Goal: Information Seeking & Learning: Check status

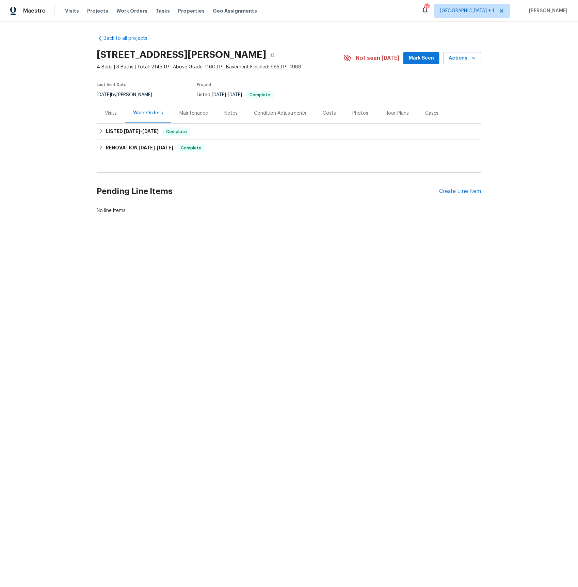
click at [109, 113] on div "Visits" at bounding box center [111, 113] width 12 height 7
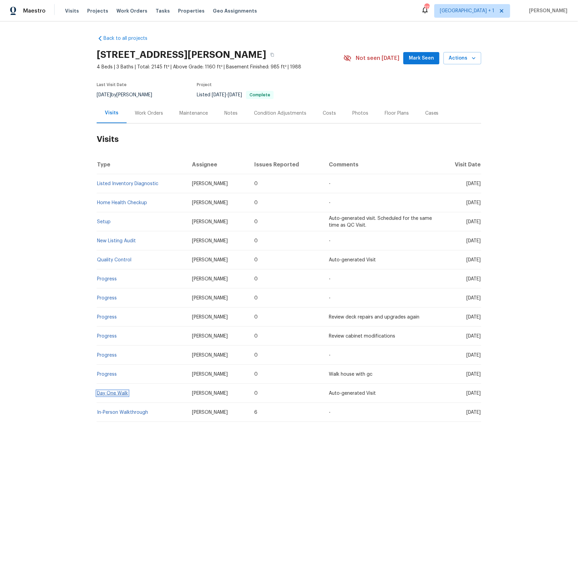
click at [115, 392] on link "Day One Walk" at bounding box center [112, 393] width 31 height 5
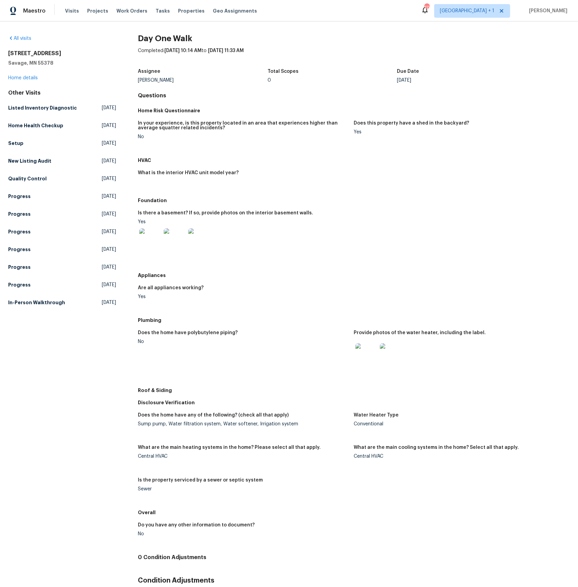
click at [371, 350] on img at bounding box center [366, 354] width 22 height 22
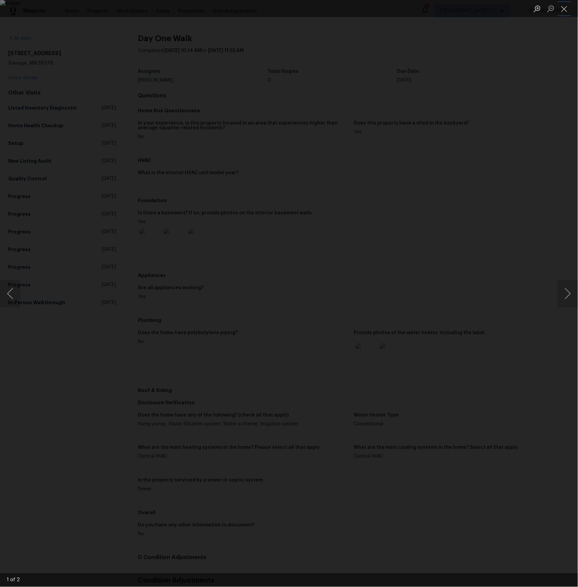
drag, startPoint x: 567, startPoint y: 10, endPoint x: 520, endPoint y: 3, distance: 47.8
click at [567, 10] on button "Close lightbox" at bounding box center [564, 9] width 14 height 12
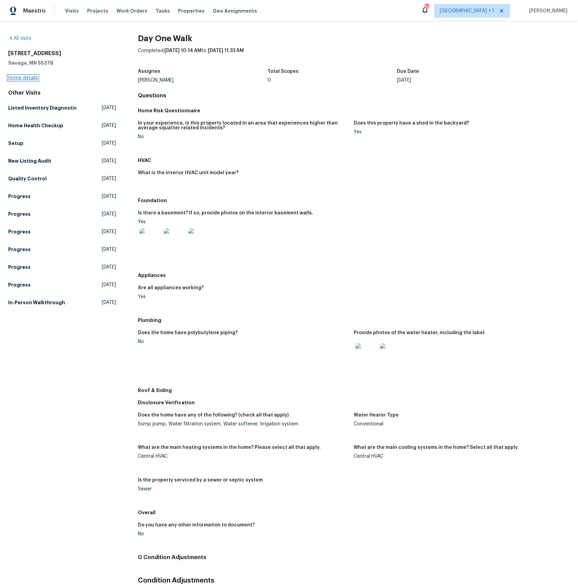
click at [33, 77] on link "Home details" at bounding box center [23, 78] width 30 height 5
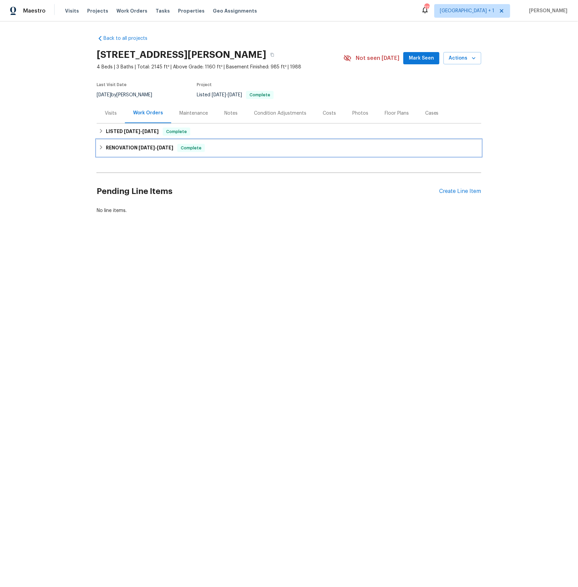
drag, startPoint x: 127, startPoint y: 147, endPoint x: 131, endPoint y: 150, distance: 5.9
click at [127, 147] on h6 "RENOVATION 4/18/25 - 5/8/25" at bounding box center [139, 148] width 67 height 8
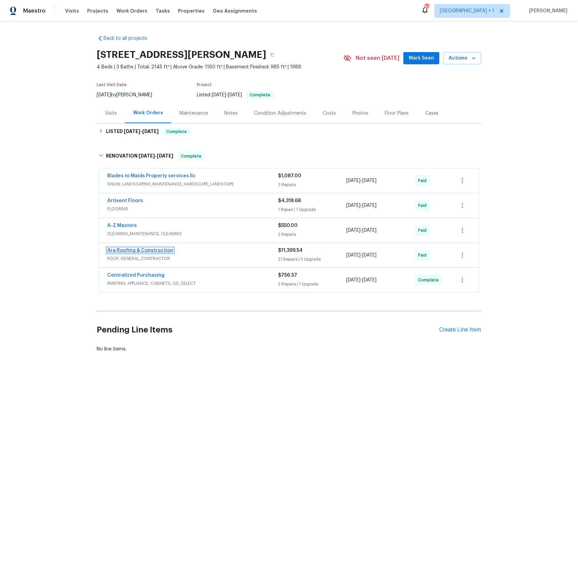
click at [132, 252] on link "Ara Roofing & Construction" at bounding box center [140, 250] width 66 height 5
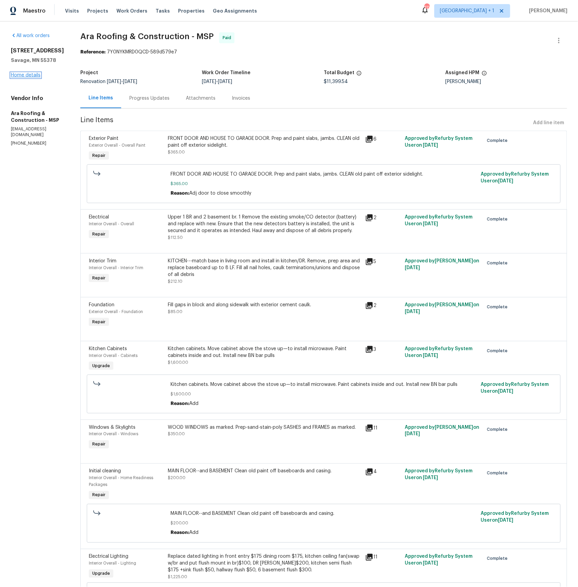
click at [23, 75] on link "Home details" at bounding box center [26, 75] width 30 height 5
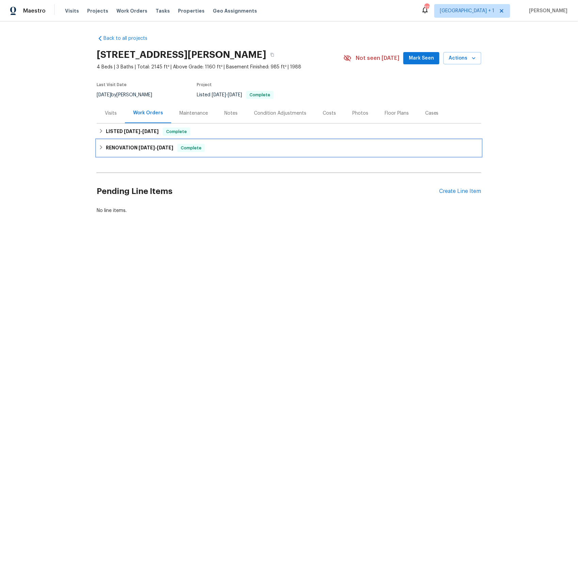
drag, startPoint x: 136, startPoint y: 148, endPoint x: 155, endPoint y: 171, distance: 29.7
click at [136, 148] on h6 "RENOVATION 4/18/25 - 5/8/25" at bounding box center [139, 148] width 67 height 8
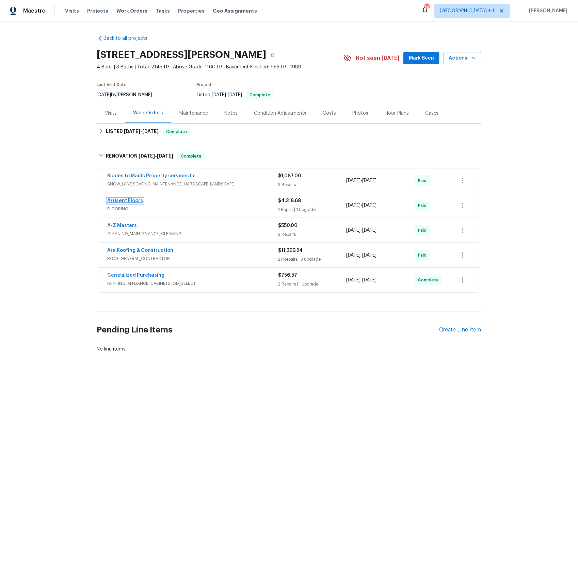
click at [126, 202] on link "Artisent Floors" at bounding box center [125, 200] width 36 height 5
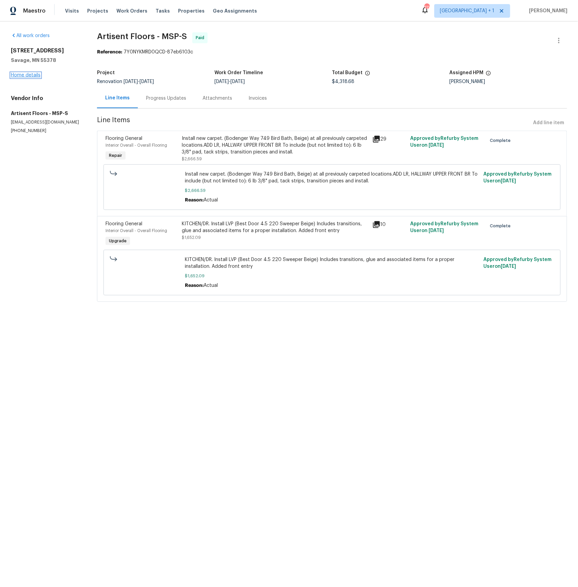
click at [20, 73] on link "Home details" at bounding box center [26, 75] width 30 height 5
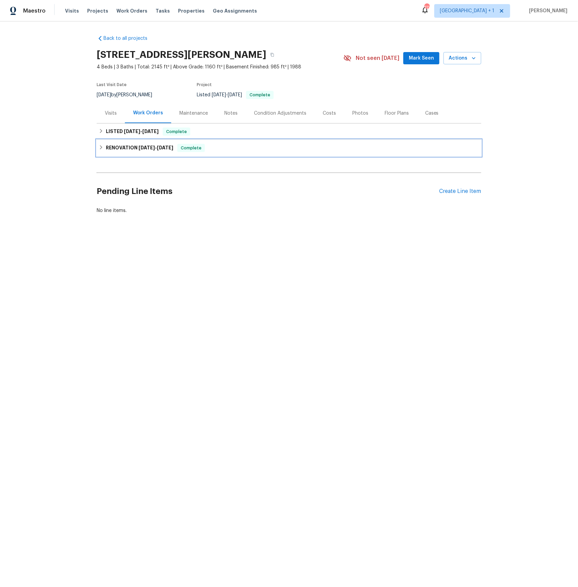
drag, startPoint x: 130, startPoint y: 144, endPoint x: 144, endPoint y: 162, distance: 23.3
click at [130, 144] on h6 "RENOVATION 4/18/25 - 5/8/25" at bounding box center [139, 148] width 67 height 8
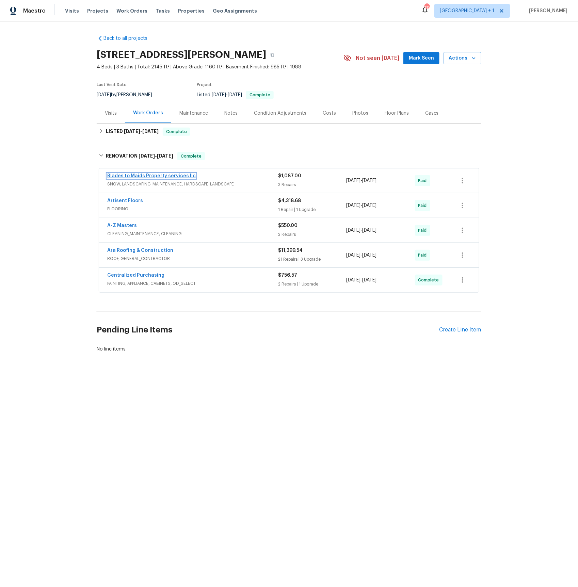
click at [134, 177] on link "Blades to Maids Property services llc" at bounding box center [151, 176] width 88 height 5
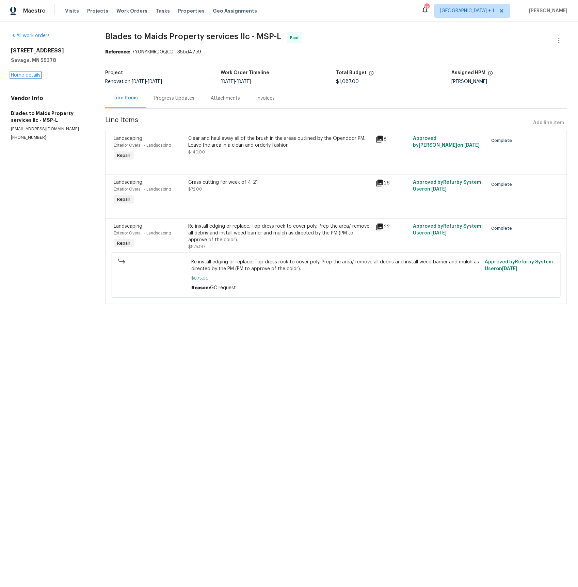
click at [20, 76] on link "Home details" at bounding box center [26, 75] width 30 height 5
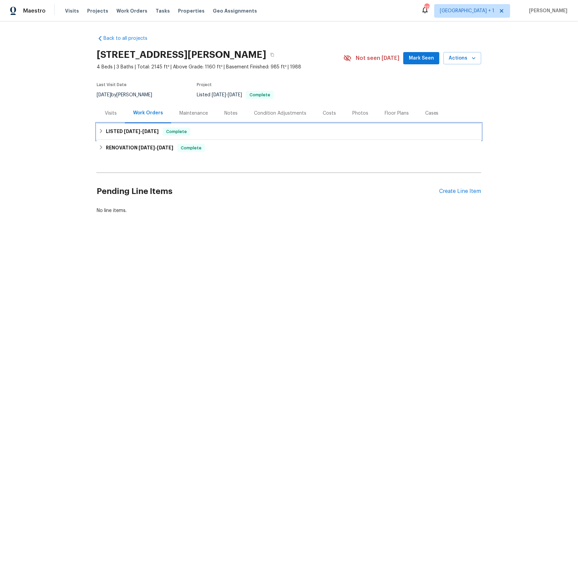
click at [129, 131] on span "5/9/25" at bounding box center [132, 131] width 16 height 5
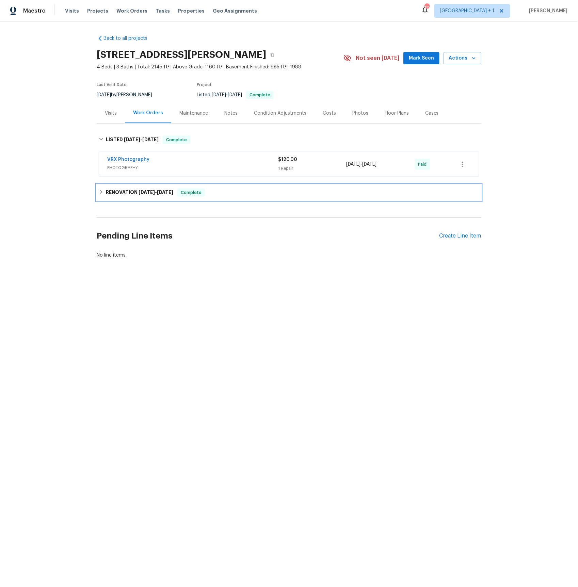
click at [122, 194] on h6 "RENOVATION 4/18/25 - 5/8/25" at bounding box center [139, 193] width 67 height 8
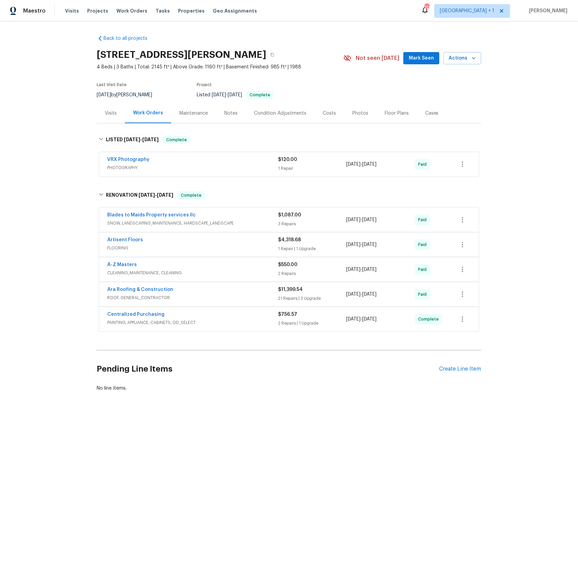
click at [125, 268] on span "A-Z Masters" at bounding box center [122, 264] width 30 height 7
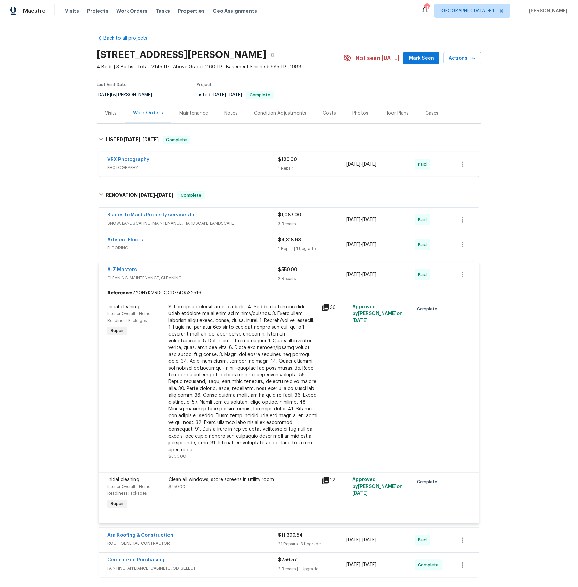
click at [122, 247] on span "FLOORING" at bounding box center [192, 248] width 171 height 7
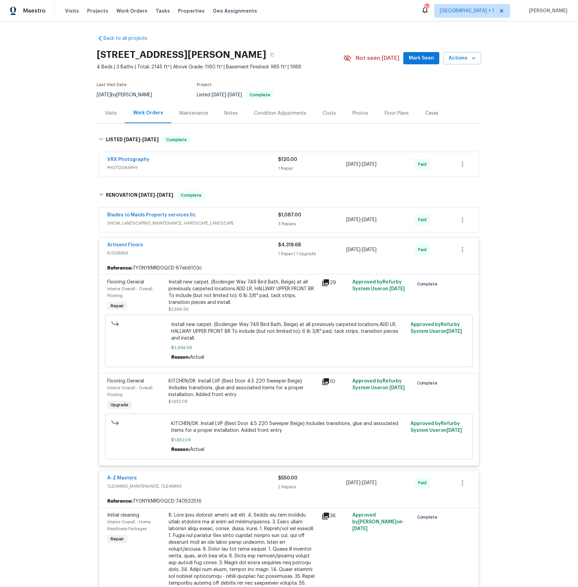
click at [123, 225] on span "SNOW, LANDSCAPING_MAINTENANCE, HARDSCAPE_LANDSCAPE" at bounding box center [192, 223] width 171 height 7
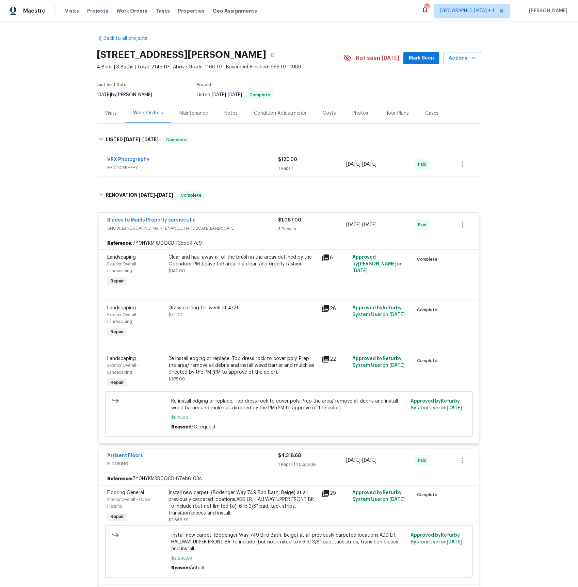
drag, startPoint x: 126, startPoint y: 167, endPoint x: 128, endPoint y: 173, distance: 5.7
click at [126, 167] on span "PHOTOGRAPHY" at bounding box center [192, 167] width 171 height 7
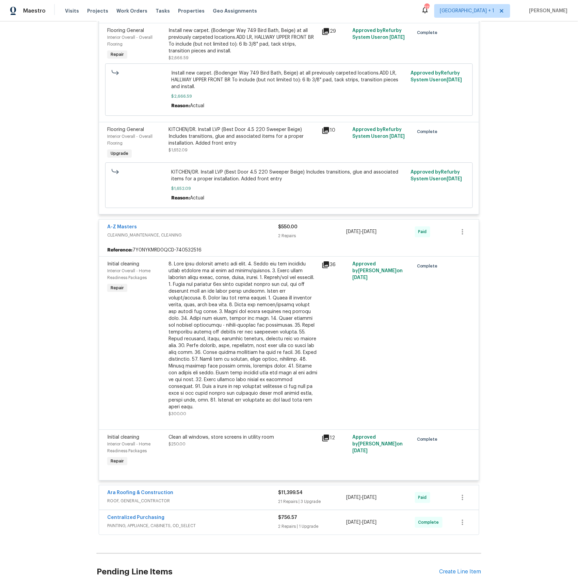
scroll to position [585, 0]
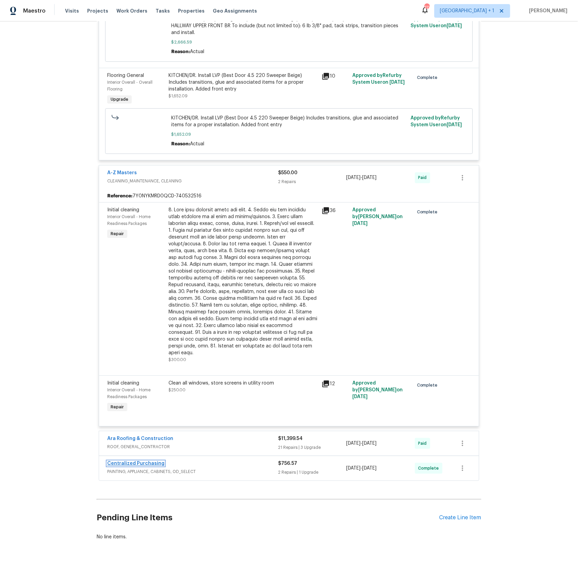
click at [140, 466] on link "Centralized Purchasing" at bounding box center [135, 463] width 57 height 5
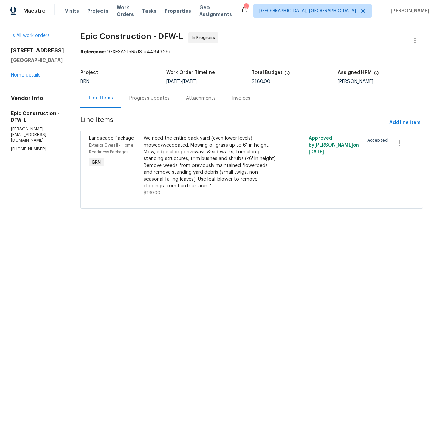
click at [142, 100] on div "Progress Updates" at bounding box center [149, 98] width 40 height 7
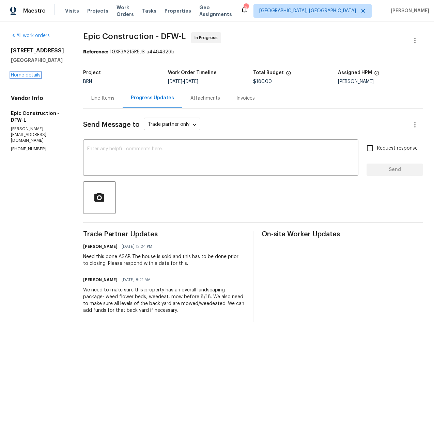
click at [21, 75] on link "Home details" at bounding box center [26, 75] width 30 height 5
